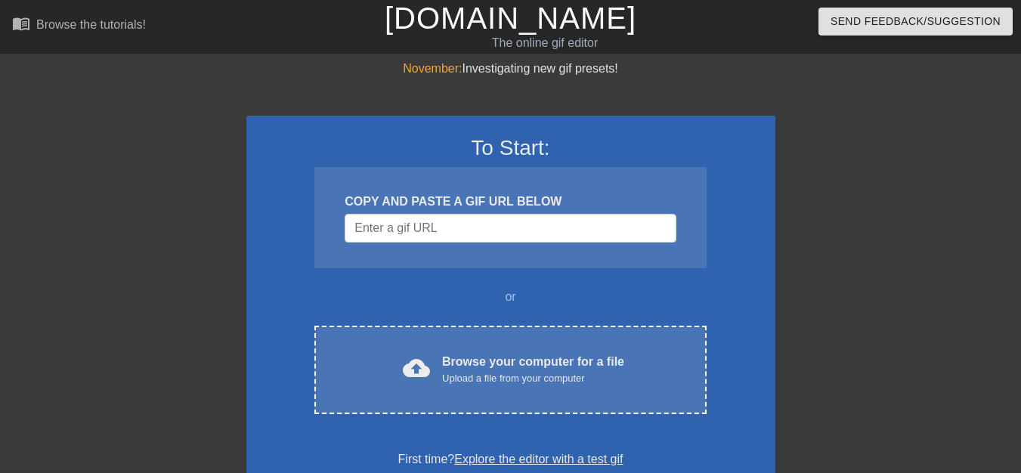
scroll to position [76, 0]
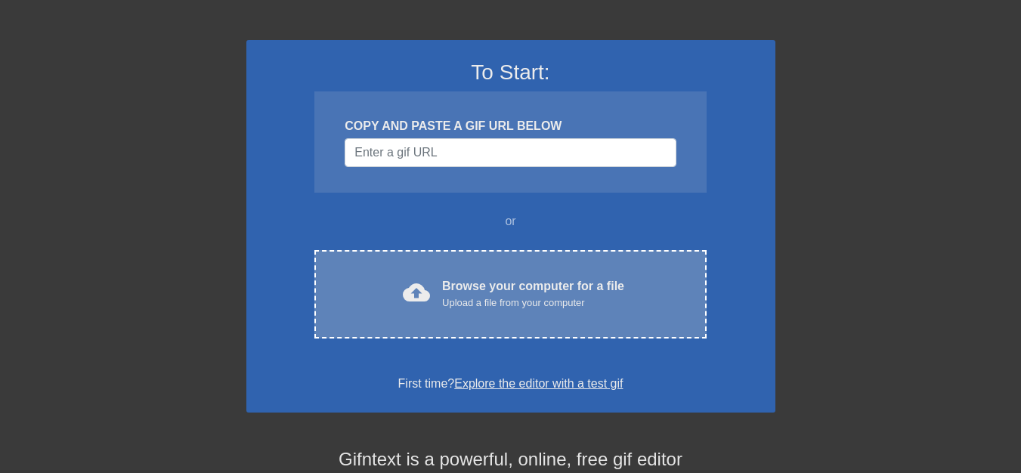
click at [449, 298] on div "Upload a file from your computer" at bounding box center [533, 303] width 182 height 15
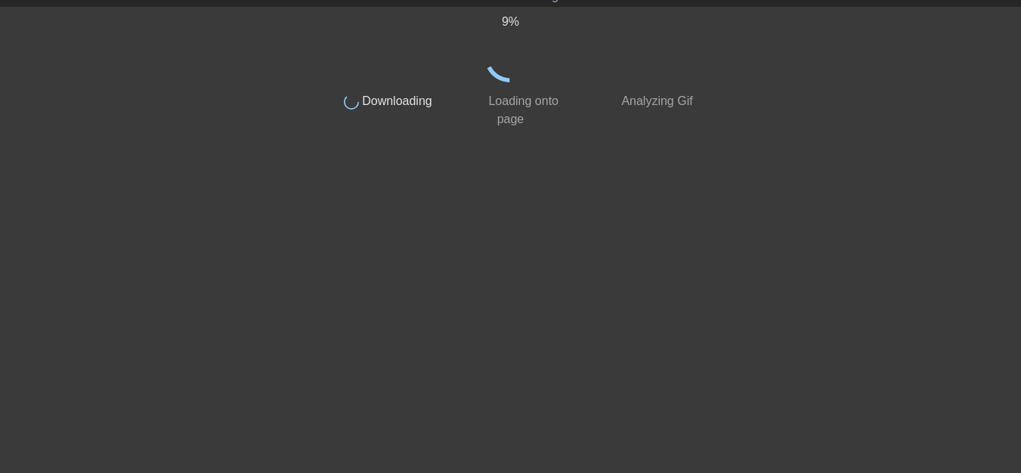
scroll to position [0, 0]
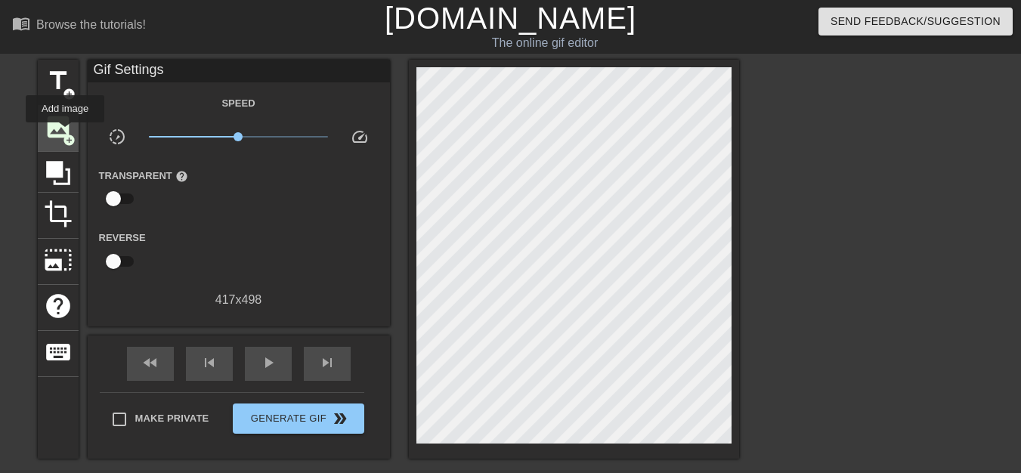
click at [64, 134] on span "add_circle" at bounding box center [69, 140] width 13 height 13
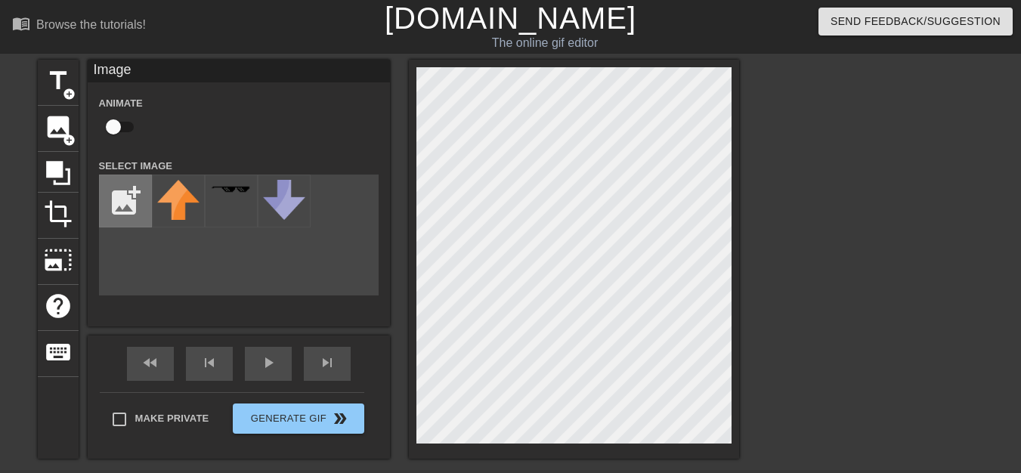
click at [127, 205] on input "file" at bounding box center [125, 200] width 51 height 51
type input "C:\fakepath\118.png"
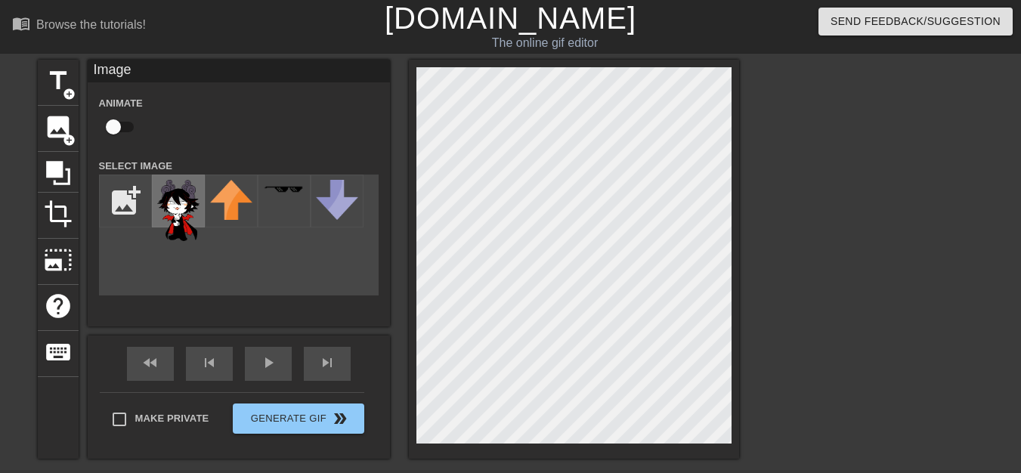
click at [189, 219] on img at bounding box center [178, 210] width 42 height 61
click at [833, 239] on div at bounding box center [870, 287] width 227 height 454
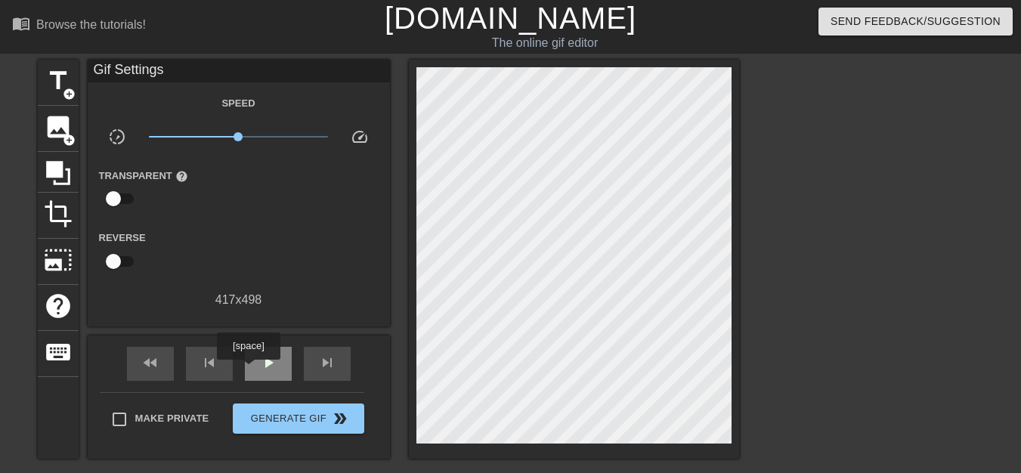
click at [283, 364] on div "play_arrow" at bounding box center [268, 364] width 47 height 34
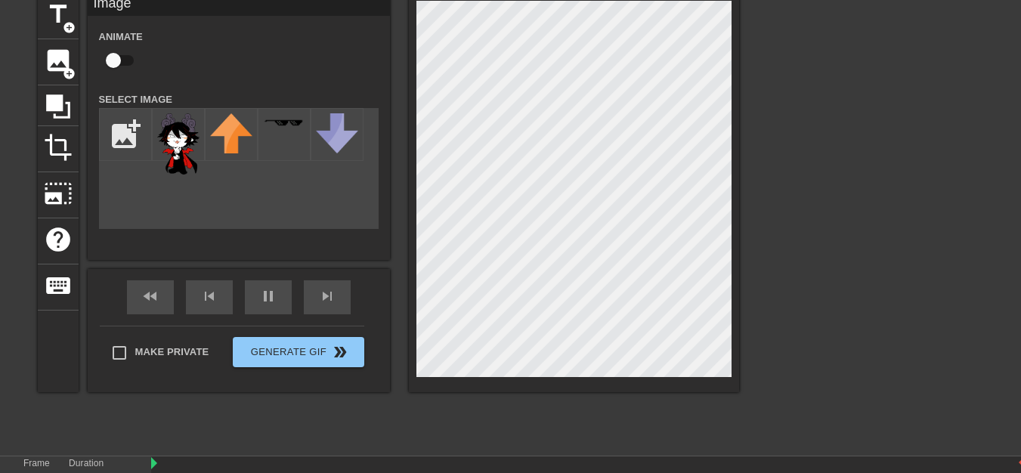
scroll to position [132, 0]
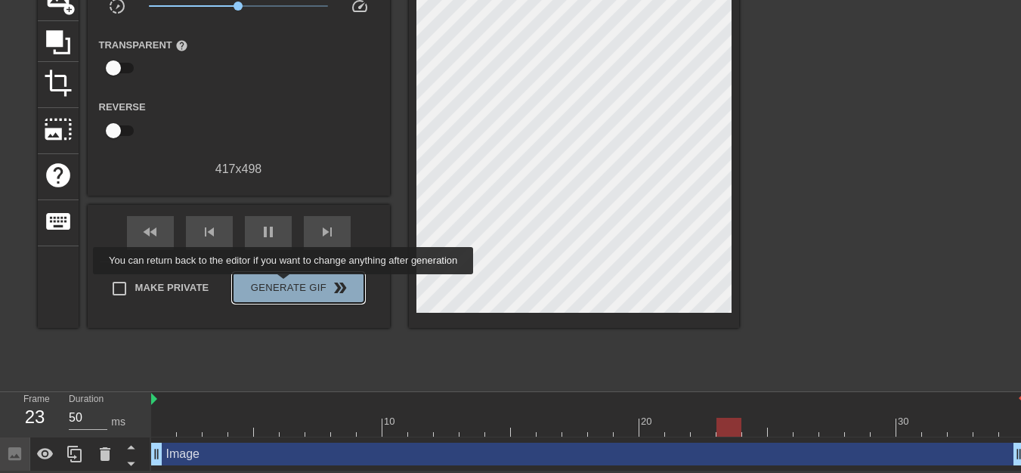
click at [285, 285] on span "Generate Gif double_arrow" at bounding box center [298, 288] width 119 height 18
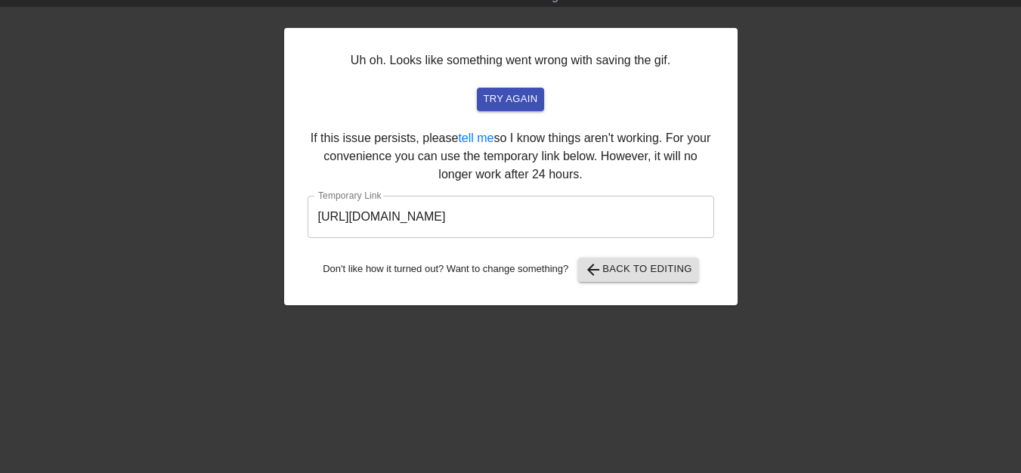
scroll to position [0, 0]
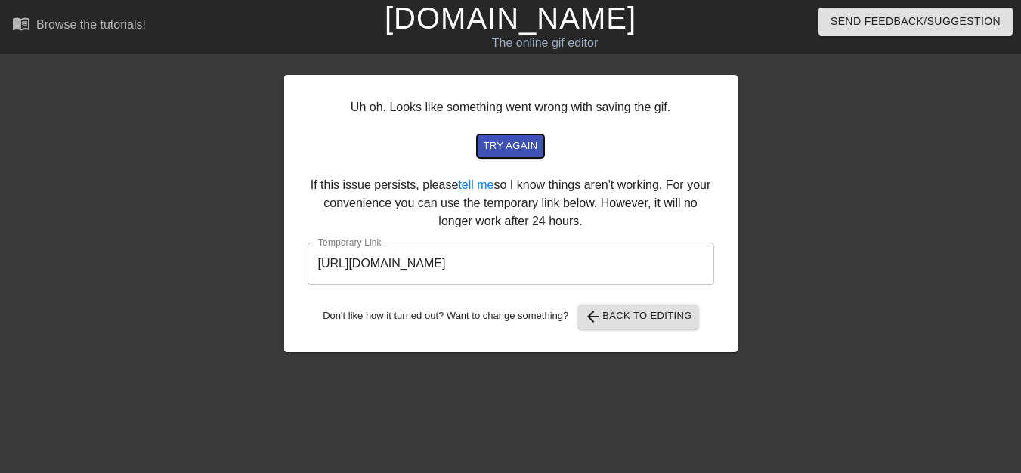
click at [522, 157] on button "try again" at bounding box center [510, 146] width 67 height 23
click at [524, 271] on input "[URL][DOMAIN_NAME]" at bounding box center [511, 264] width 407 height 42
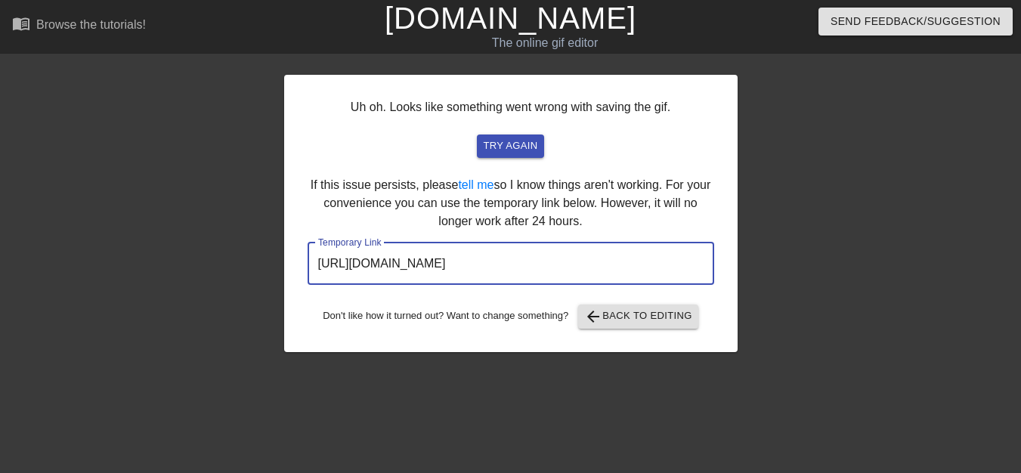
click at [515, 266] on input "[URL][DOMAIN_NAME]" at bounding box center [511, 264] width 407 height 42
click at [826, 260] on div at bounding box center [869, 287] width 227 height 454
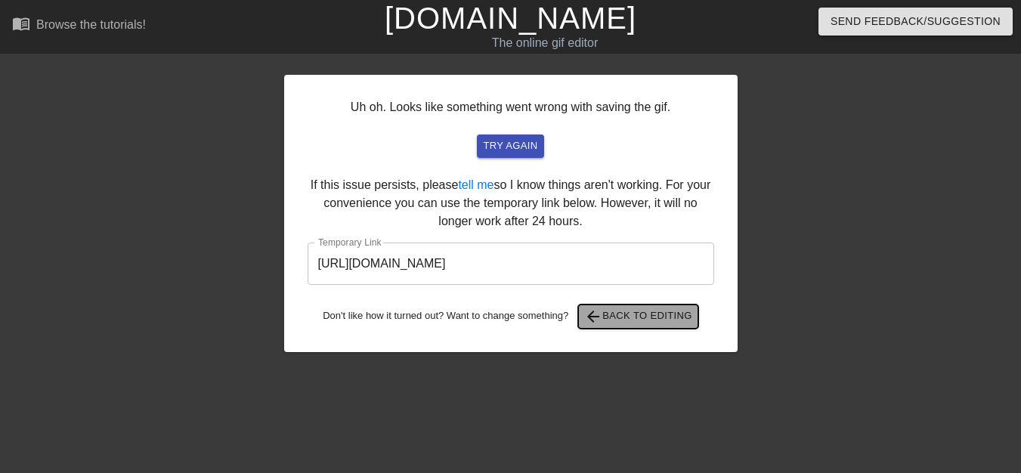
click at [659, 310] on span "arrow_back Back to Editing" at bounding box center [638, 317] width 108 height 18
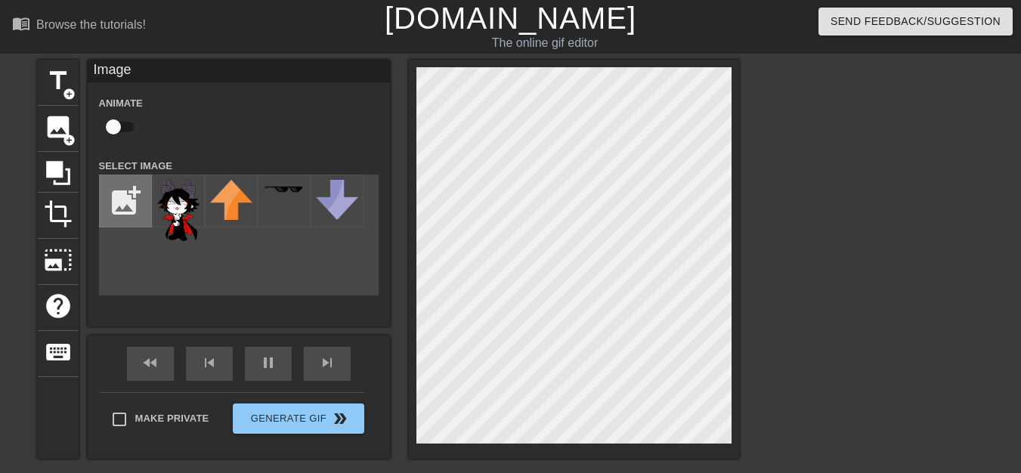
click at [131, 200] on input "file" at bounding box center [125, 200] width 51 height 51
type input "C:\fakepath\Ivlis_Sprite.png"
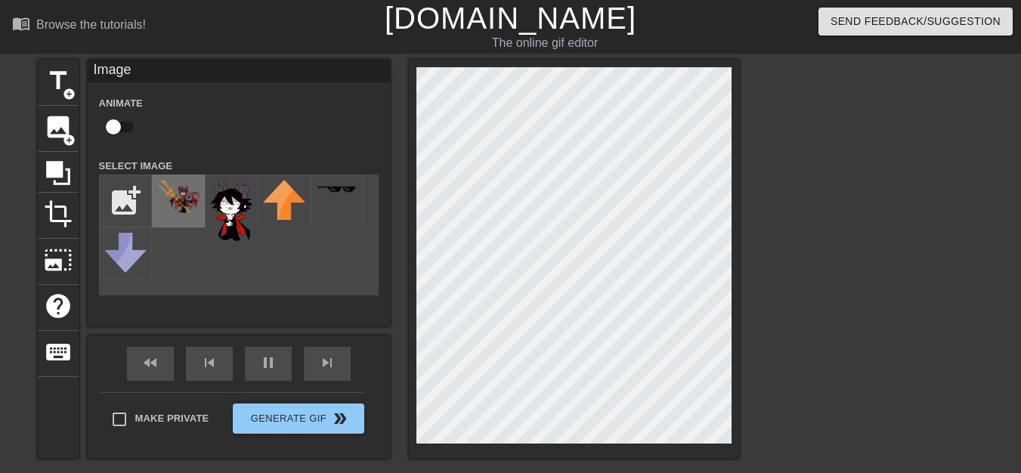
click at [184, 206] on img at bounding box center [178, 196] width 42 height 33
click at [717, 447] on div at bounding box center [574, 259] width 330 height 399
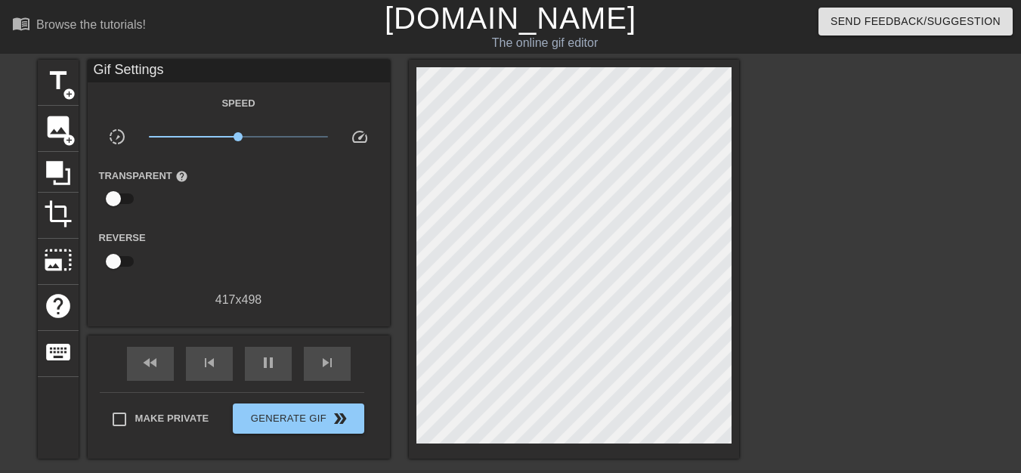
click at [416, 321] on div at bounding box center [574, 259] width 330 height 399
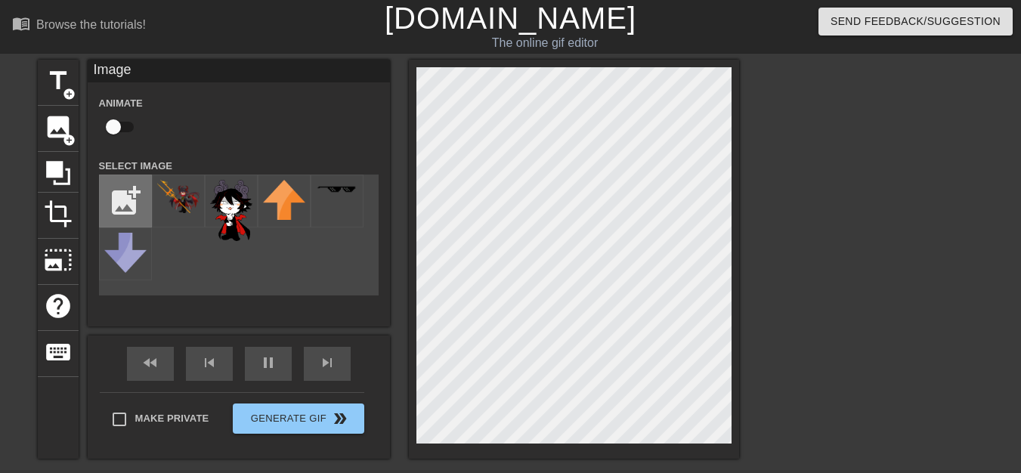
click at [133, 203] on input "file" at bounding box center [125, 200] width 51 height 51
type input "C:\fakepath\Video-Ivlis.png"
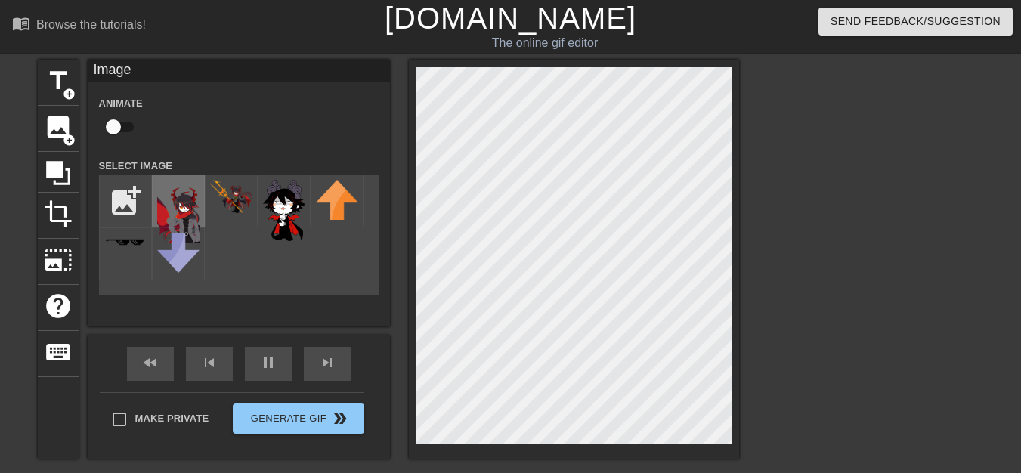
click at [169, 208] on img at bounding box center [178, 211] width 42 height 63
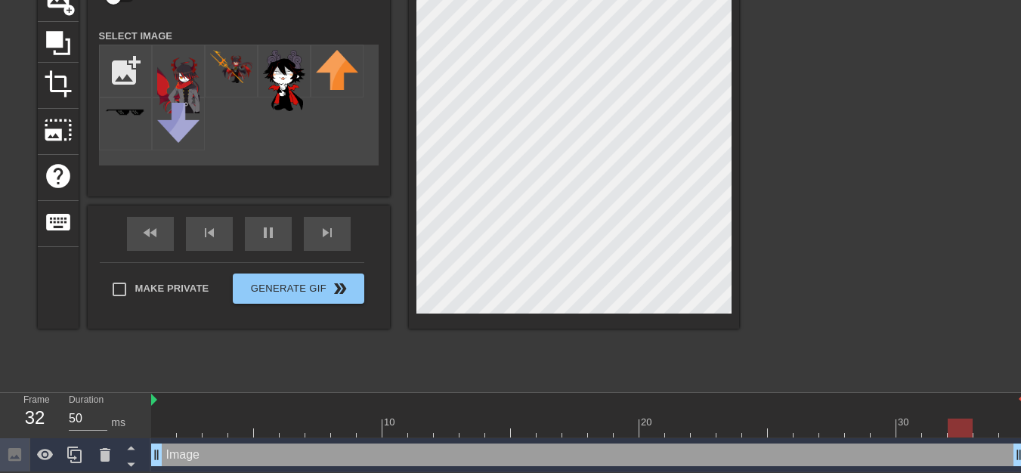
scroll to position [132, 0]
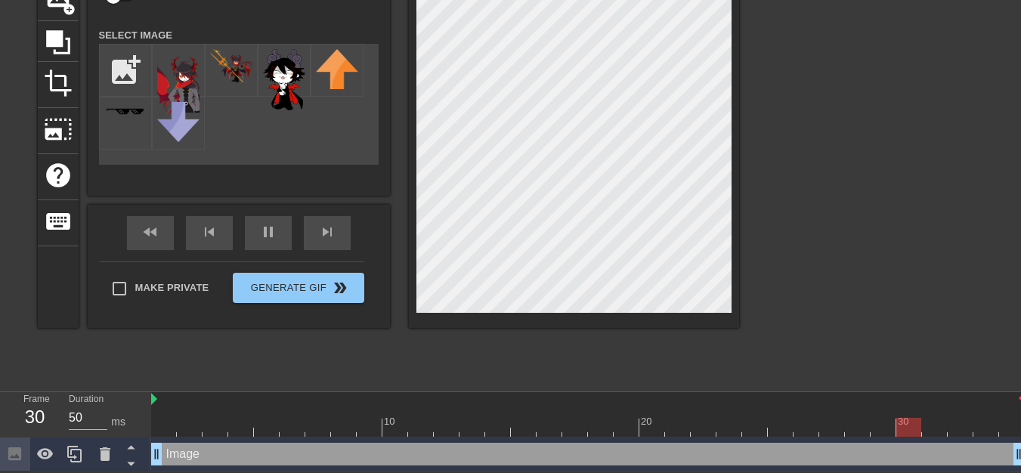
click at [394, 198] on div "title add_circle image add_circle crop photo_size_select_large help keyboard Im…" at bounding box center [388, 128] width 701 height 399
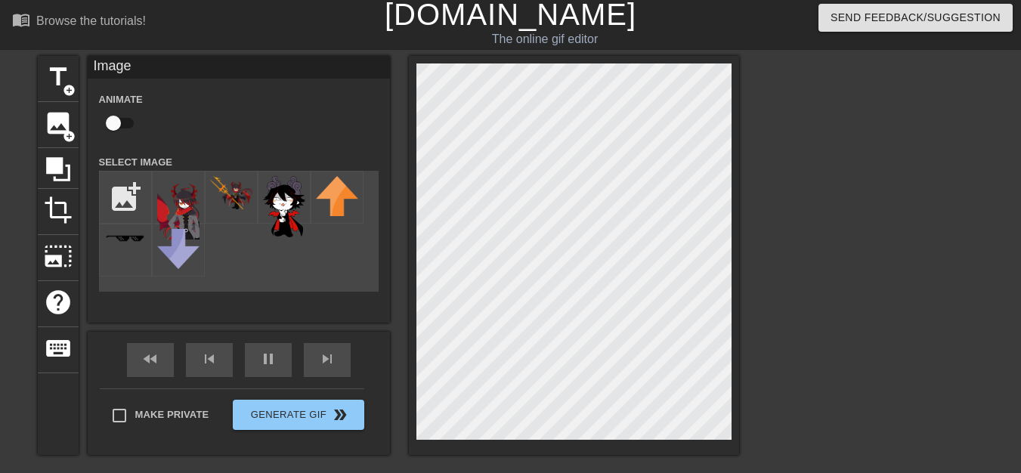
scroll to position [0, 0]
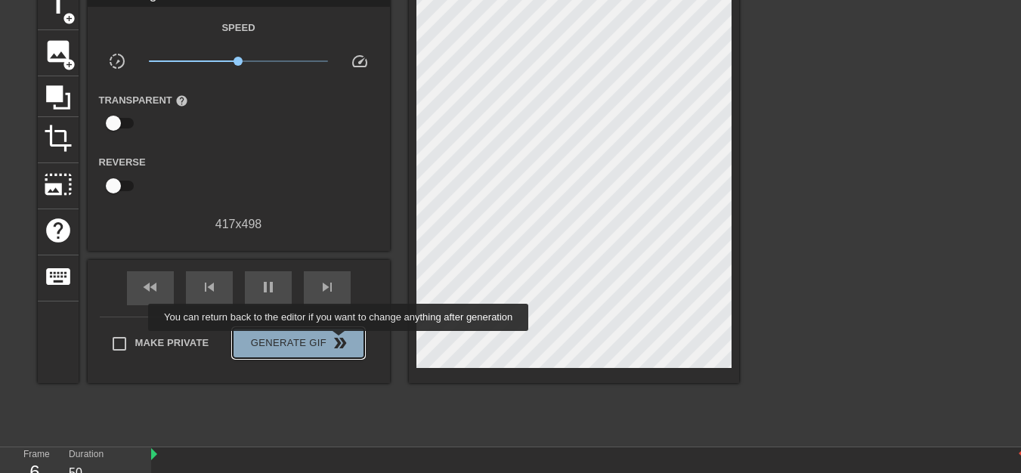
click at [340, 342] on span "double_arrow" at bounding box center [340, 343] width 18 height 18
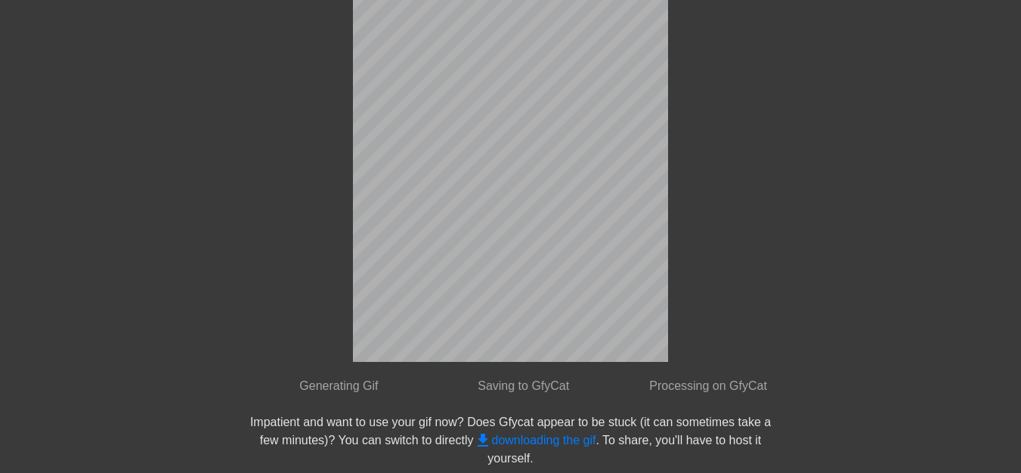
scroll to position [47, 0]
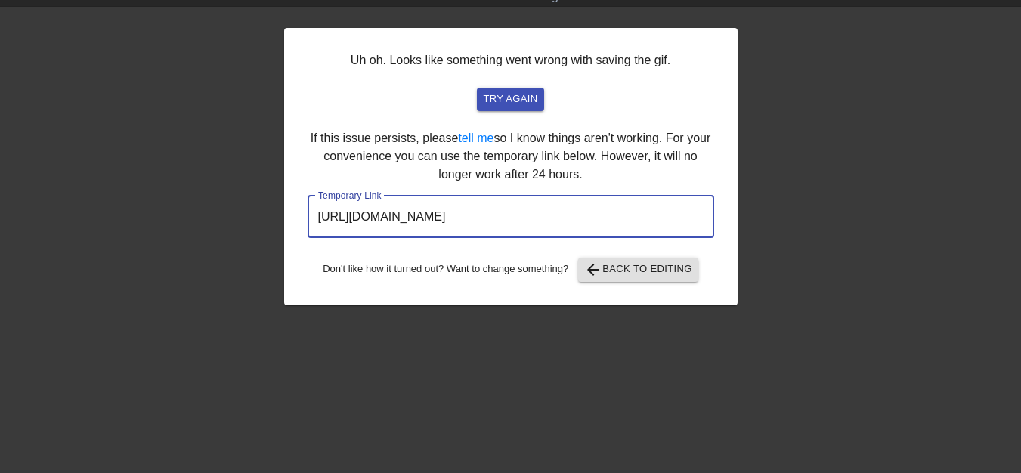
click at [540, 215] on input "[URL][DOMAIN_NAME]" at bounding box center [511, 217] width 407 height 42
